Goal: Task Accomplishment & Management: Use online tool/utility

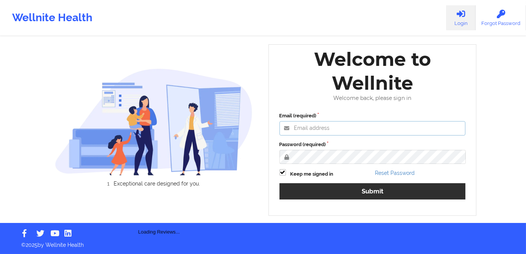
type input "[PERSON_NAME][EMAIL_ADDRESS][DOMAIN_NAME]"
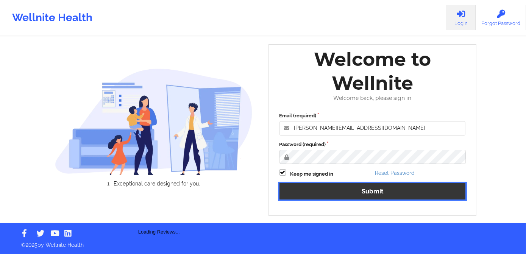
click at [364, 198] on button "Submit" at bounding box center [373, 191] width 186 height 16
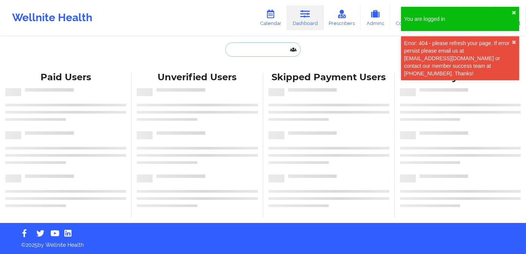
click at [249, 48] on input "text" at bounding box center [262, 49] width 75 height 14
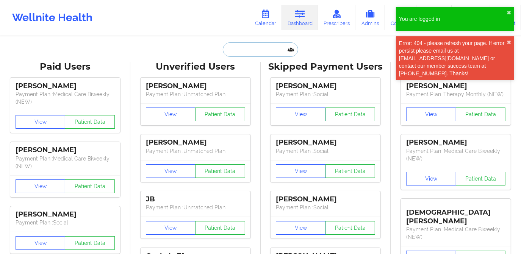
paste input "[EMAIL_ADDRESS][DOMAIN_NAME]"
type input "[EMAIL_ADDRESS][DOMAIN_NAME]"
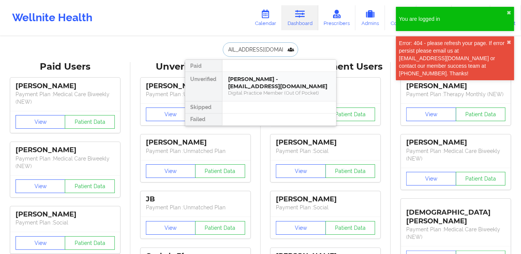
click at [258, 77] on div "[PERSON_NAME] - [EMAIL_ADDRESS][DOMAIN_NAME]" at bounding box center [279, 83] width 102 height 14
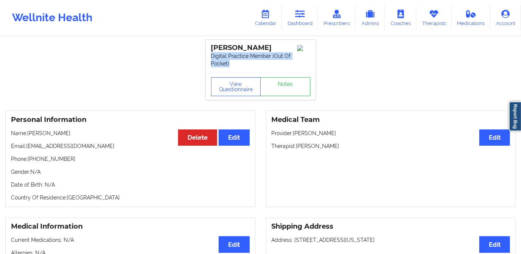
drag, startPoint x: 210, startPoint y: 54, endPoint x: 235, endPoint y: 63, distance: 27.0
click at [235, 63] on div "[PERSON_NAME] Digital Practice Member (Out Of Pocket)" at bounding box center [261, 56] width 110 height 33
click at [304, 20] on link "Dashboard" at bounding box center [300, 17] width 36 height 25
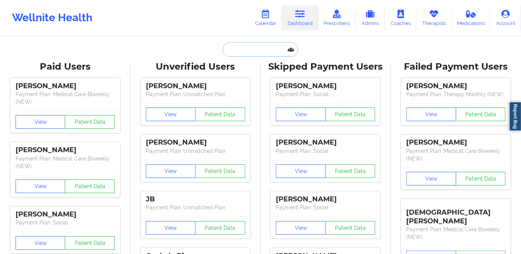
click at [267, 52] on input "text" at bounding box center [260, 49] width 75 height 14
paste input "[PERSON_NAME][EMAIL_ADDRESS][DOMAIN_NAME]"
type input "[PERSON_NAME][EMAIL_ADDRESS][DOMAIN_NAME]"
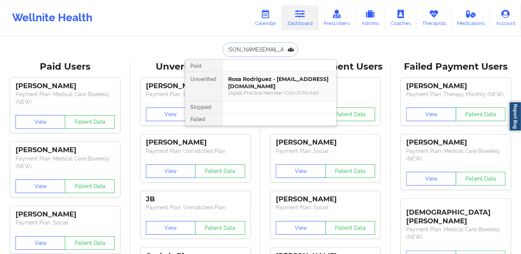
click at [268, 78] on div "Rosa Rodriguez - [EMAIL_ADDRESS][DOMAIN_NAME]" at bounding box center [279, 83] width 102 height 14
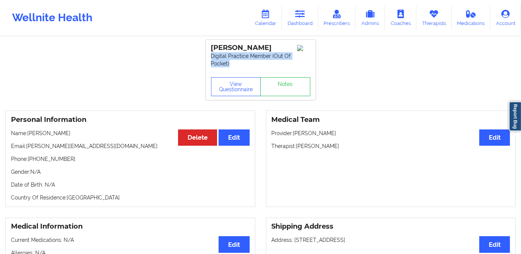
drag, startPoint x: 210, startPoint y: 53, endPoint x: 235, endPoint y: 62, distance: 26.2
click at [235, 62] on div "[PERSON_NAME] Digital Practice Member (Out Of Pocket)" at bounding box center [261, 56] width 110 height 33
click at [305, 22] on link "Dashboard" at bounding box center [300, 17] width 36 height 25
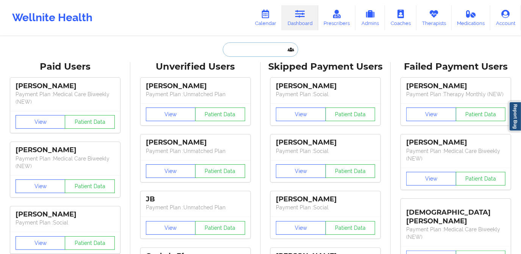
click at [269, 47] on input "text" at bounding box center [260, 49] width 75 height 14
paste input "[EMAIL_ADDRESS][DOMAIN_NAME]"
type input "[EMAIL_ADDRESS][DOMAIN_NAME]"
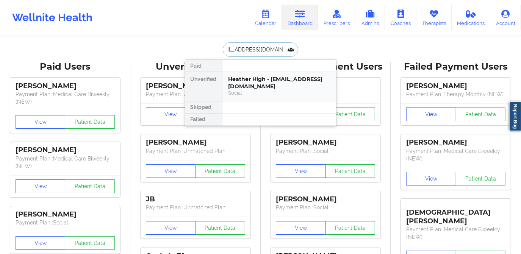
click at [275, 87] on div "Heather High - [EMAIL_ADDRESS][DOMAIN_NAME]" at bounding box center [279, 83] width 102 height 14
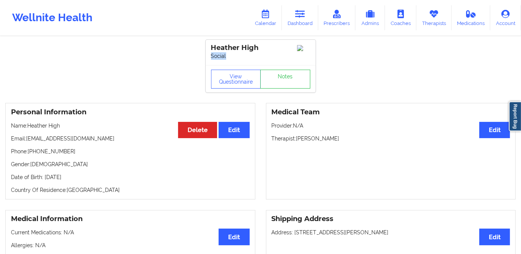
drag, startPoint x: 230, startPoint y: 55, endPoint x: 206, endPoint y: 55, distance: 24.2
click at [206, 55] on div "Heather High Social" at bounding box center [261, 52] width 110 height 25
click at [302, 20] on link "Dashboard" at bounding box center [300, 17] width 36 height 25
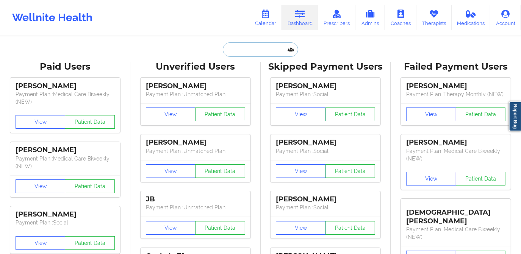
click at [268, 52] on input "text" at bounding box center [260, 49] width 75 height 14
paste input "[EMAIL_ADDRESS][DOMAIN_NAME]"
type input "[EMAIL_ADDRESS][DOMAIN_NAME]"
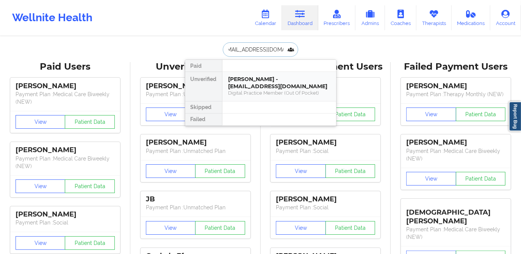
click at [254, 83] on div "[PERSON_NAME] - [EMAIL_ADDRESS][DOMAIN_NAME]" at bounding box center [279, 83] width 102 height 14
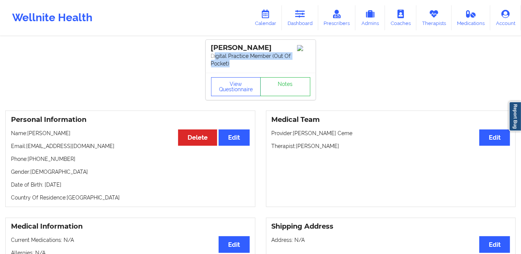
drag, startPoint x: 214, startPoint y: 54, endPoint x: 237, endPoint y: 62, distance: 24.6
click at [237, 62] on p "Digital Practice Member (Out Of Pocket)" at bounding box center [260, 59] width 99 height 15
drag, startPoint x: 237, startPoint y: 62, endPoint x: 243, endPoint y: 63, distance: 6.1
click at [243, 63] on p "Digital Practice Member (Out Of Pocket)" at bounding box center [260, 59] width 99 height 15
click at [240, 64] on p "Digital Practice Member (Out Of Pocket)" at bounding box center [260, 59] width 99 height 15
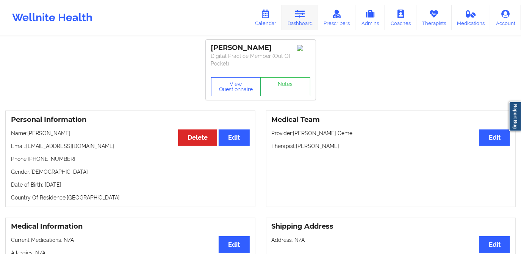
click at [299, 21] on link "Dashboard" at bounding box center [300, 17] width 36 height 25
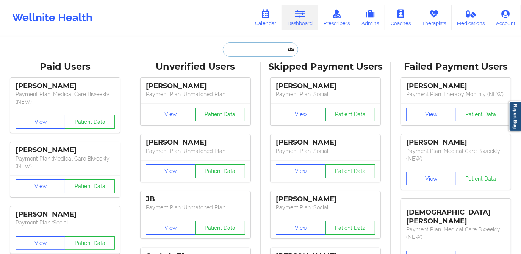
click at [262, 55] on input "text" at bounding box center [260, 49] width 75 height 14
paste input "[EMAIL_ADDRESS][DOMAIN_NAME]"
type input "[EMAIL_ADDRESS][DOMAIN_NAME]"
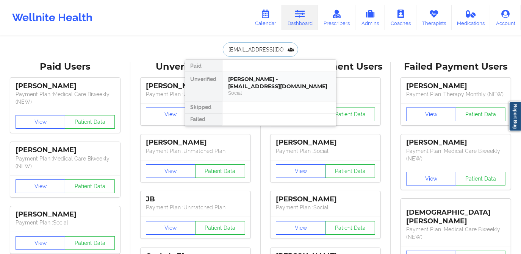
click at [269, 90] on div "Social" at bounding box center [279, 93] width 102 height 6
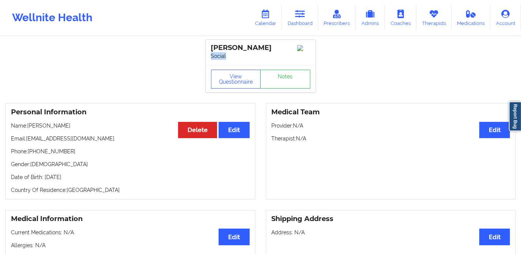
drag, startPoint x: 226, startPoint y: 56, endPoint x: 210, endPoint y: 56, distance: 16.7
click at [209, 56] on div "[PERSON_NAME] Social" at bounding box center [261, 52] width 110 height 25
